Goal: Task Accomplishment & Management: Use online tool/utility

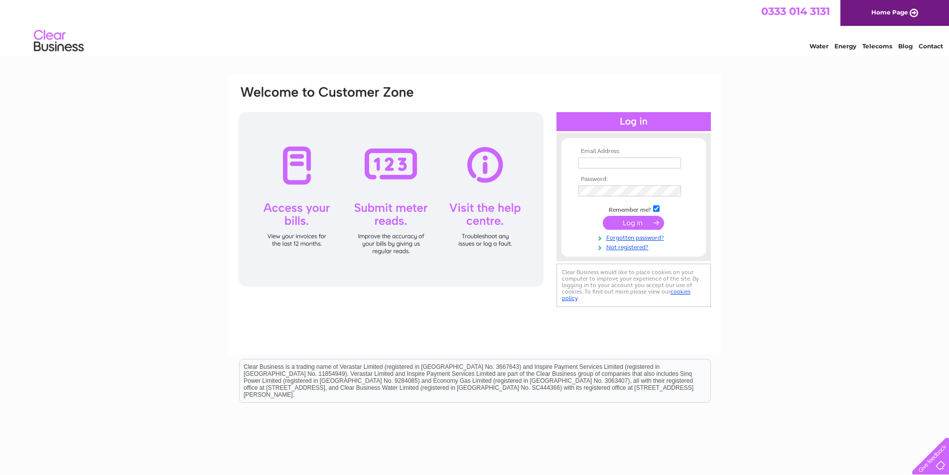
type input "graceyaveltd@yahoo.com"
click at [641, 225] on input "submit" at bounding box center [633, 223] width 61 height 14
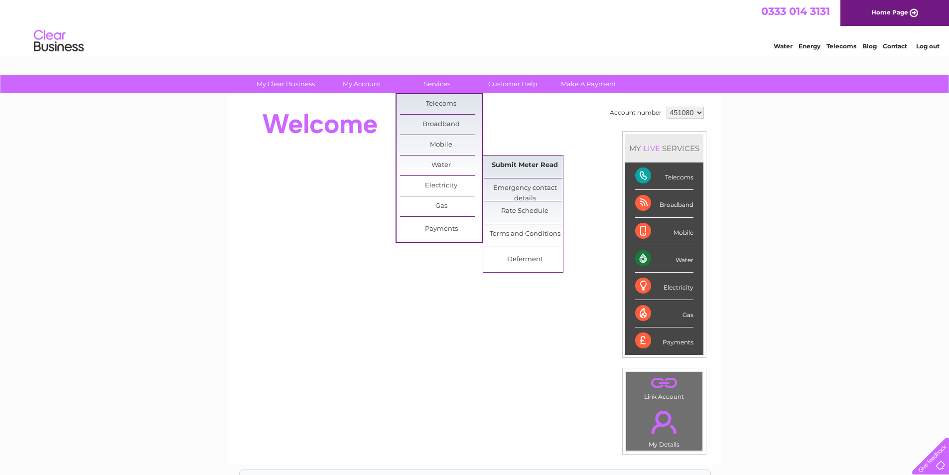
click at [515, 169] on link "Submit Meter Read" at bounding box center [525, 165] width 82 height 20
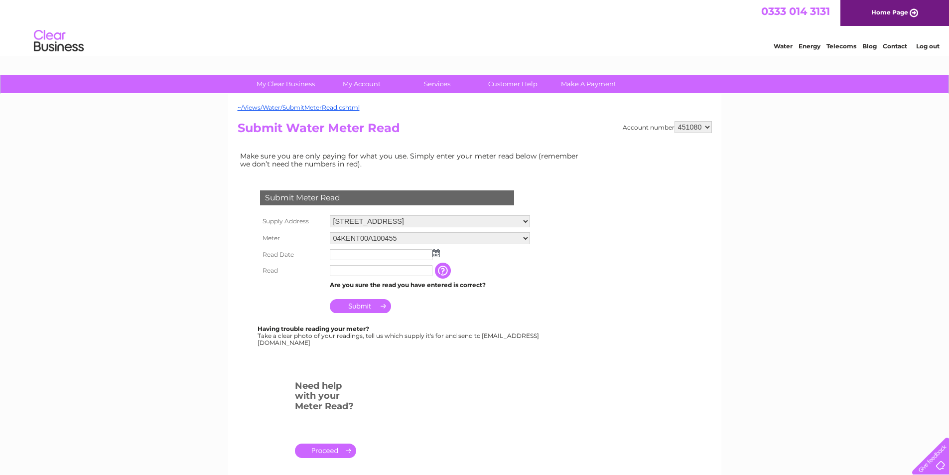
click at [376, 256] on input "text" at bounding box center [381, 254] width 103 height 11
click at [439, 254] on img at bounding box center [436, 253] width 7 height 8
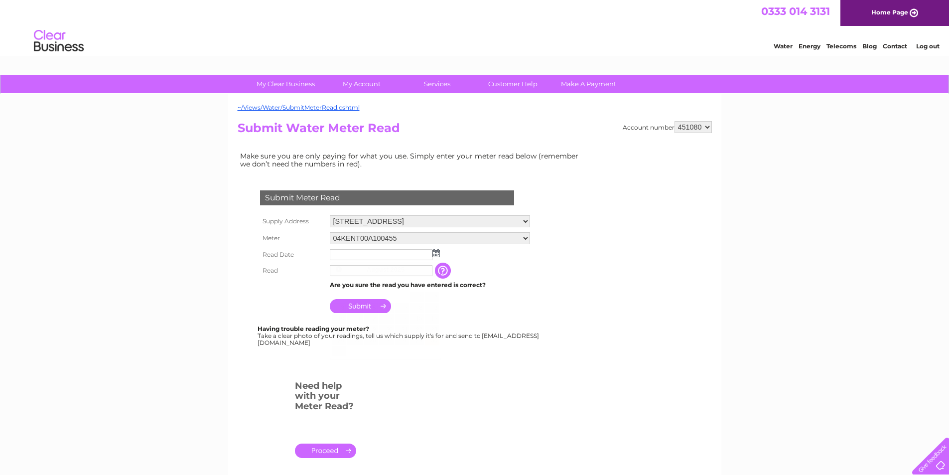
click at [439, 254] on img at bounding box center [436, 253] width 7 height 8
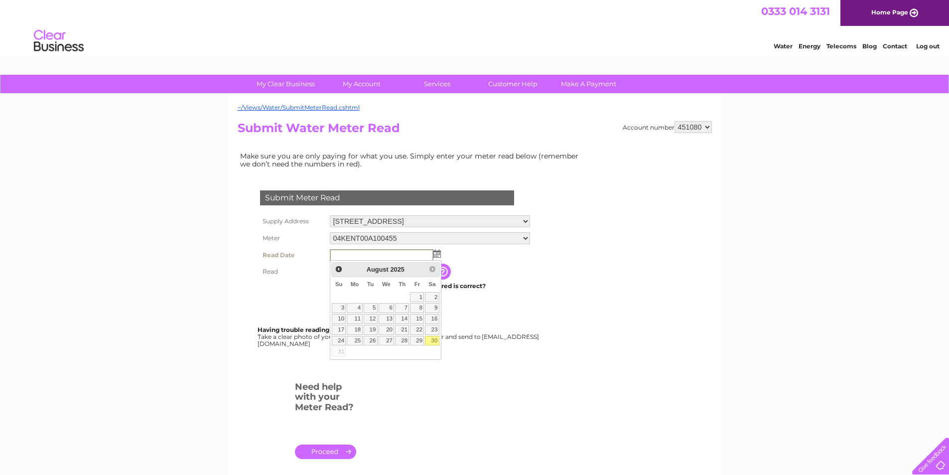
click at [436, 342] on link "30" at bounding box center [432, 341] width 14 height 10
type input "2025/08/30"
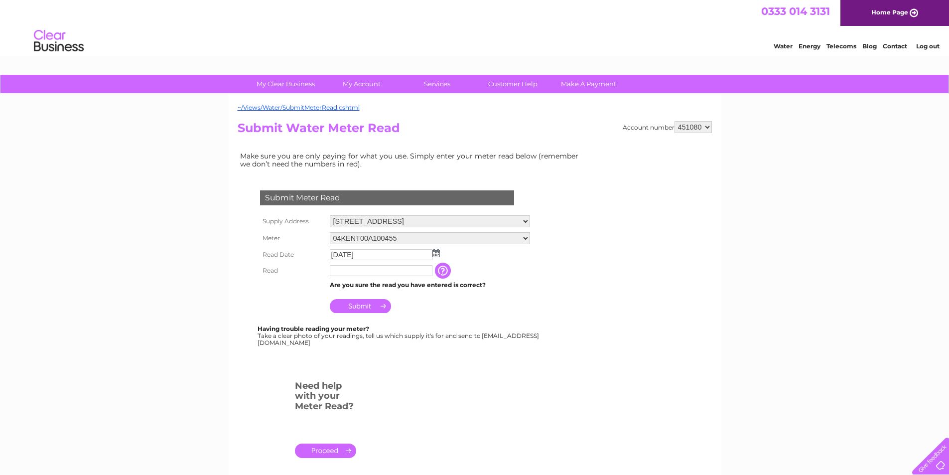
click at [360, 273] on input "text" at bounding box center [381, 270] width 103 height 11
type input "902"
click at [371, 308] on input "Submit" at bounding box center [360, 306] width 61 height 14
